Goal: Information Seeking & Learning: Learn about a topic

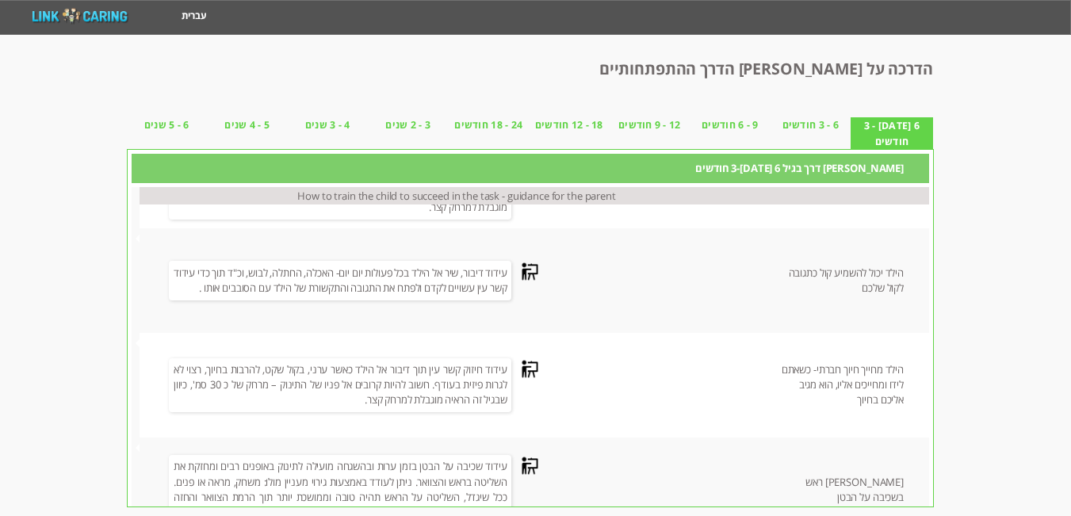
scroll to position [130, 0]
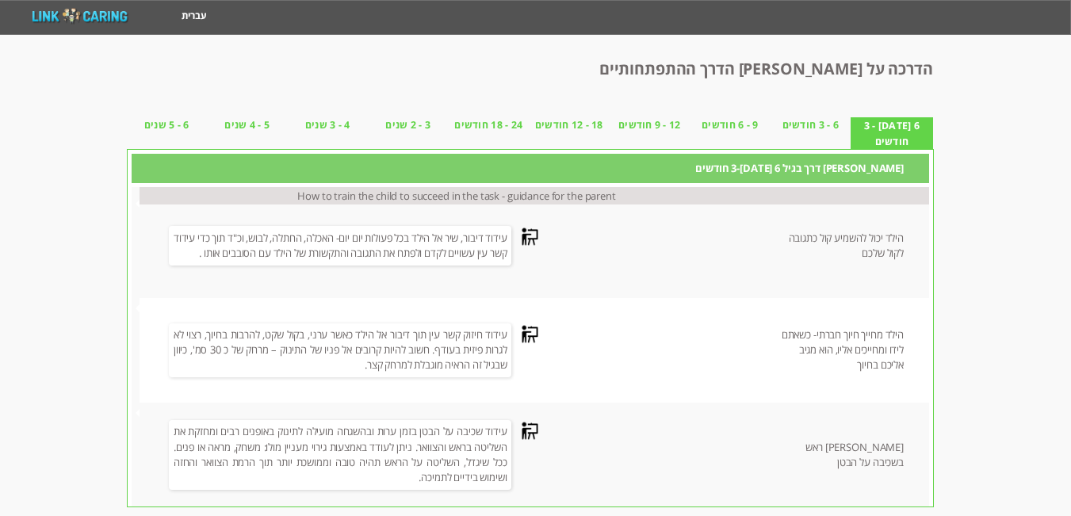
click at [128, 186] on div "אבני דרך בגיל 6 שבועות-3 חודשים How to train the child to succeed in the task -…" at bounding box center [530, 328] width 805 height 357
click at [807, 130] on span "6 - 3 חודשים" at bounding box center [811, 124] width 81 height 15
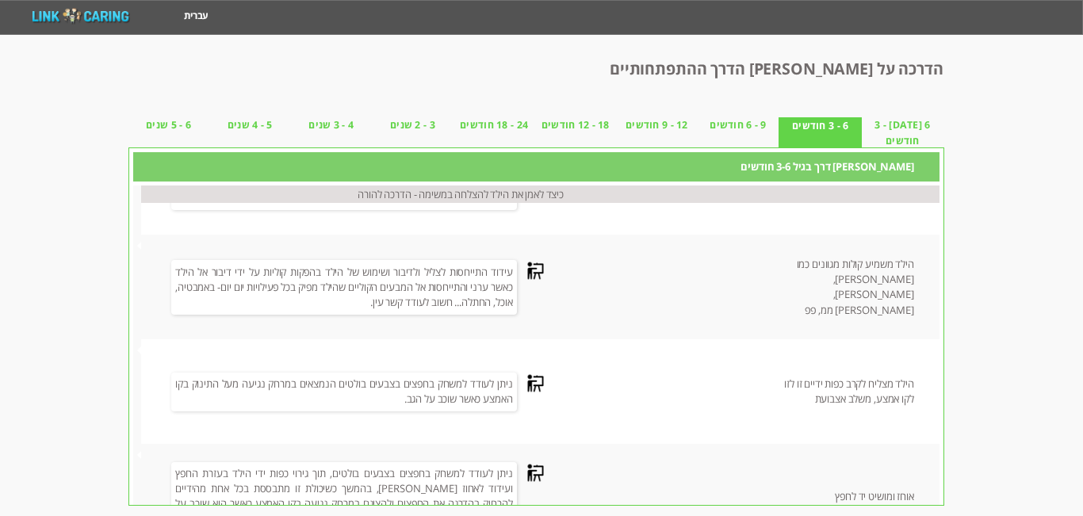
scroll to position [251, 0]
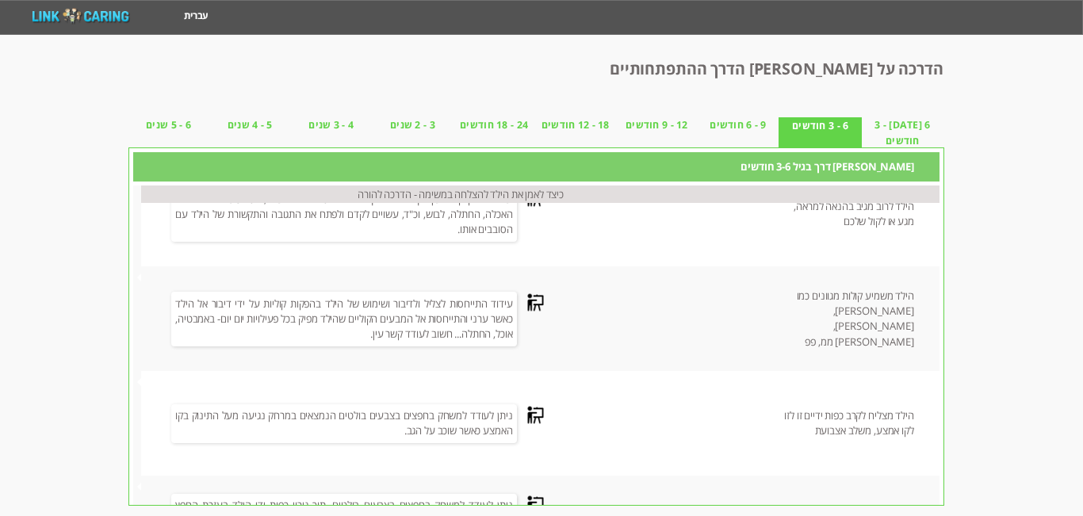
click at [761, 128] on span "9 - 6 חודשים" at bounding box center [739, 124] width 82 height 15
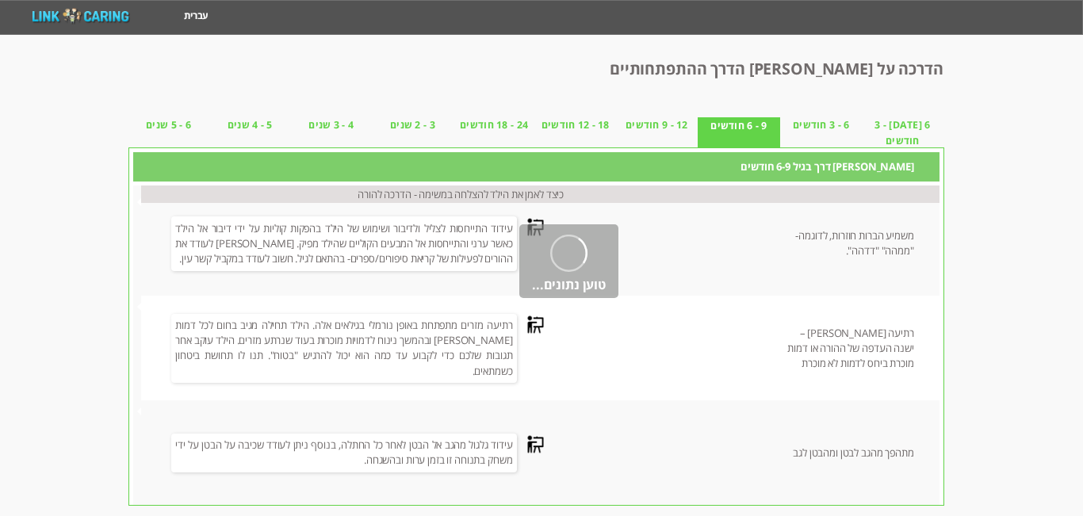
scroll to position [117, 0]
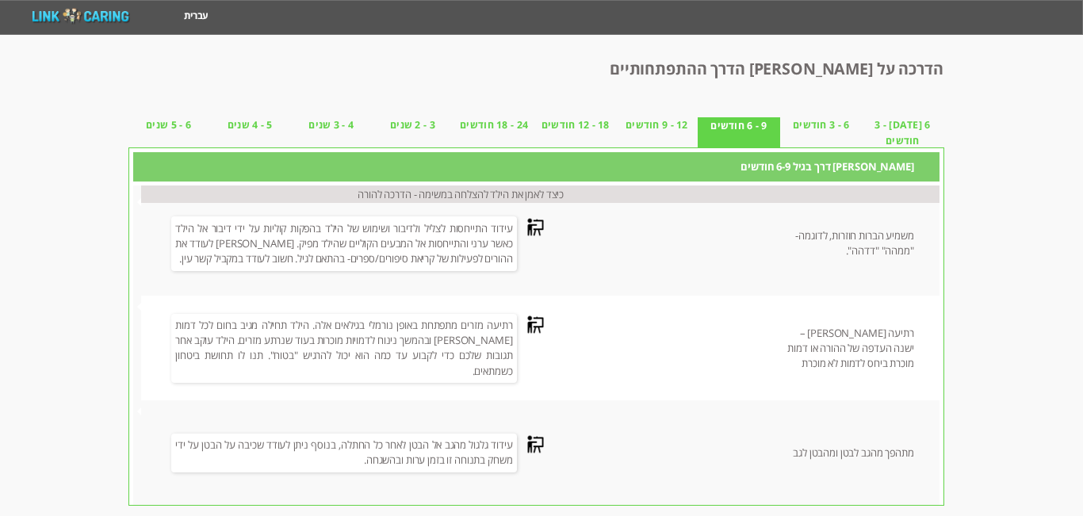
click at [844, 127] on span "6 - 3 חודשים" at bounding box center [821, 124] width 82 height 15
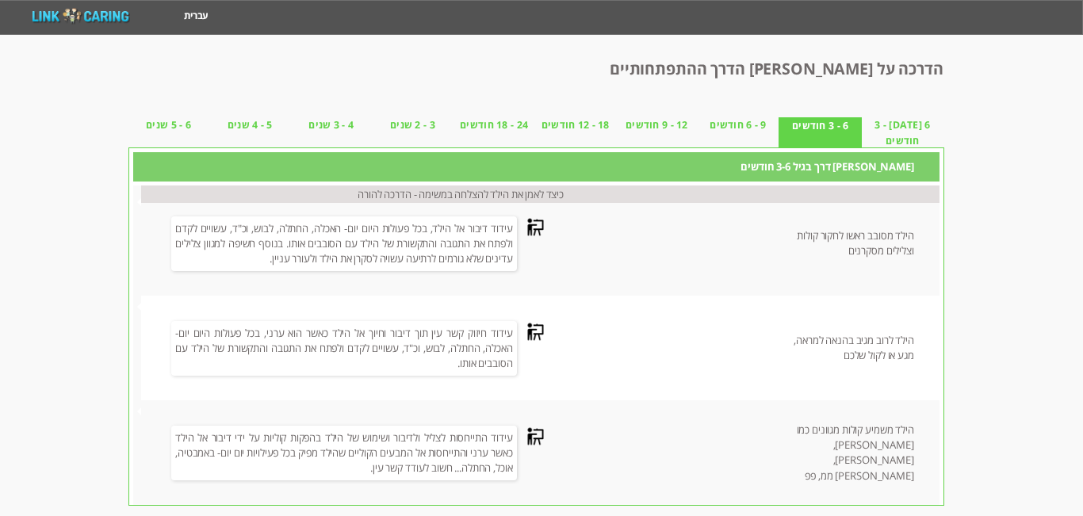
click at [753, 35] on html "מחשבון מבוסס הסולם ההתפתחותי הישראלי מעקב דיגיטלי אישי שאלונים התראות דברו איתנ…" at bounding box center [541, 17] width 1083 height 35
click at [753, 119] on span "9 - 6 חודשים" at bounding box center [739, 124] width 82 height 15
